Goal: Task Accomplishment & Management: Manage account settings

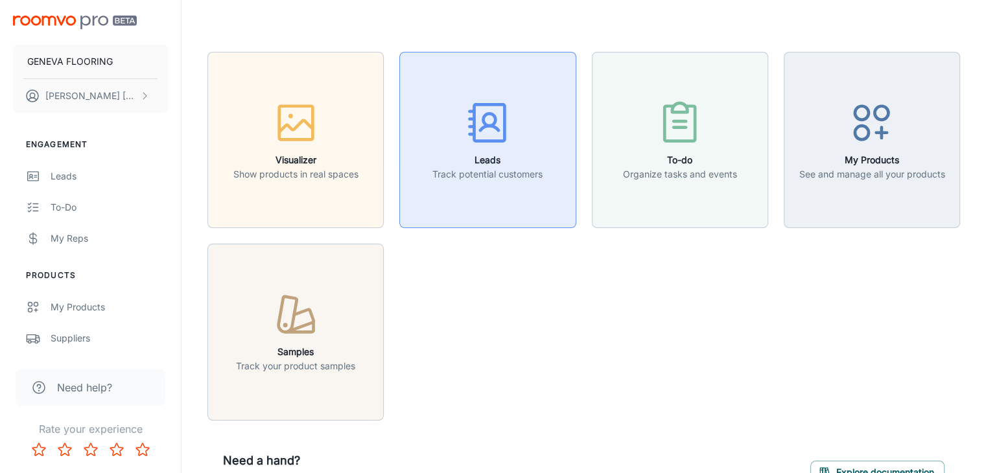
click at [522, 117] on div "button" at bounding box center [487, 126] width 110 height 54
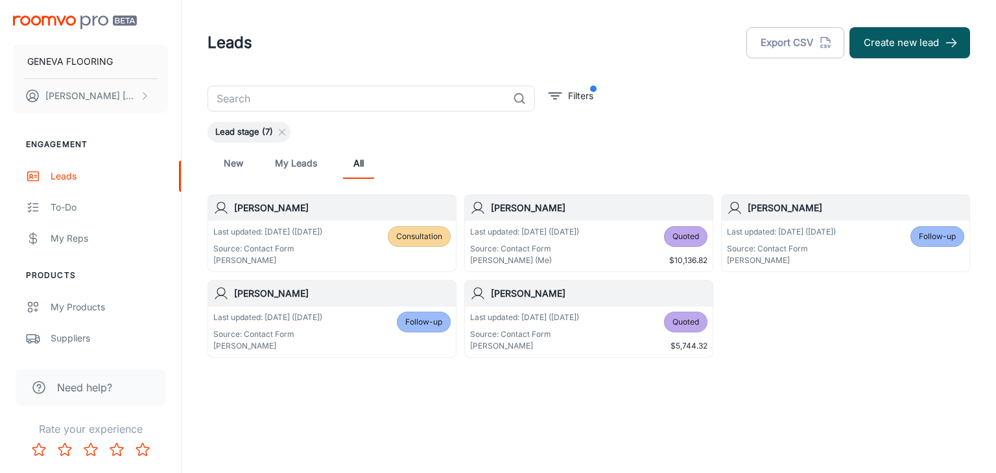
click at [420, 54] on div "Leads Export CSV Create new lead" at bounding box center [588, 43] width 762 height 34
click at [386, 19] on header "Leads Export CSV Create new lead" at bounding box center [588, 43] width 793 height 86
click at [413, 150] on div "New My Leads All" at bounding box center [589, 163] width 742 height 31
click at [485, 141] on div "Lead stage (7)" at bounding box center [588, 132] width 762 height 21
click at [603, 148] on div "New My Leads All" at bounding box center [589, 163] width 742 height 31
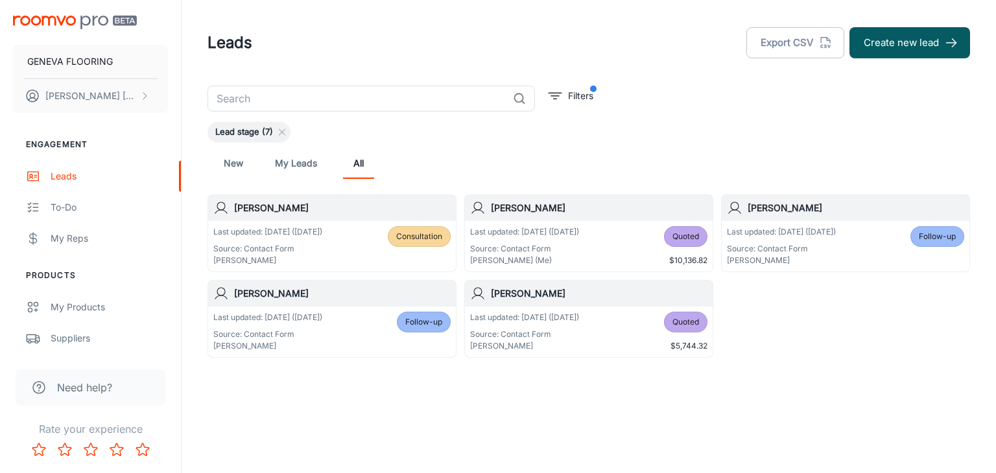
click at [521, 171] on div "New My Leads All" at bounding box center [589, 163] width 742 height 31
click at [439, 148] on div "New My Leads All" at bounding box center [589, 163] width 742 height 31
